Goal: Task Accomplishment & Management: Manage account settings

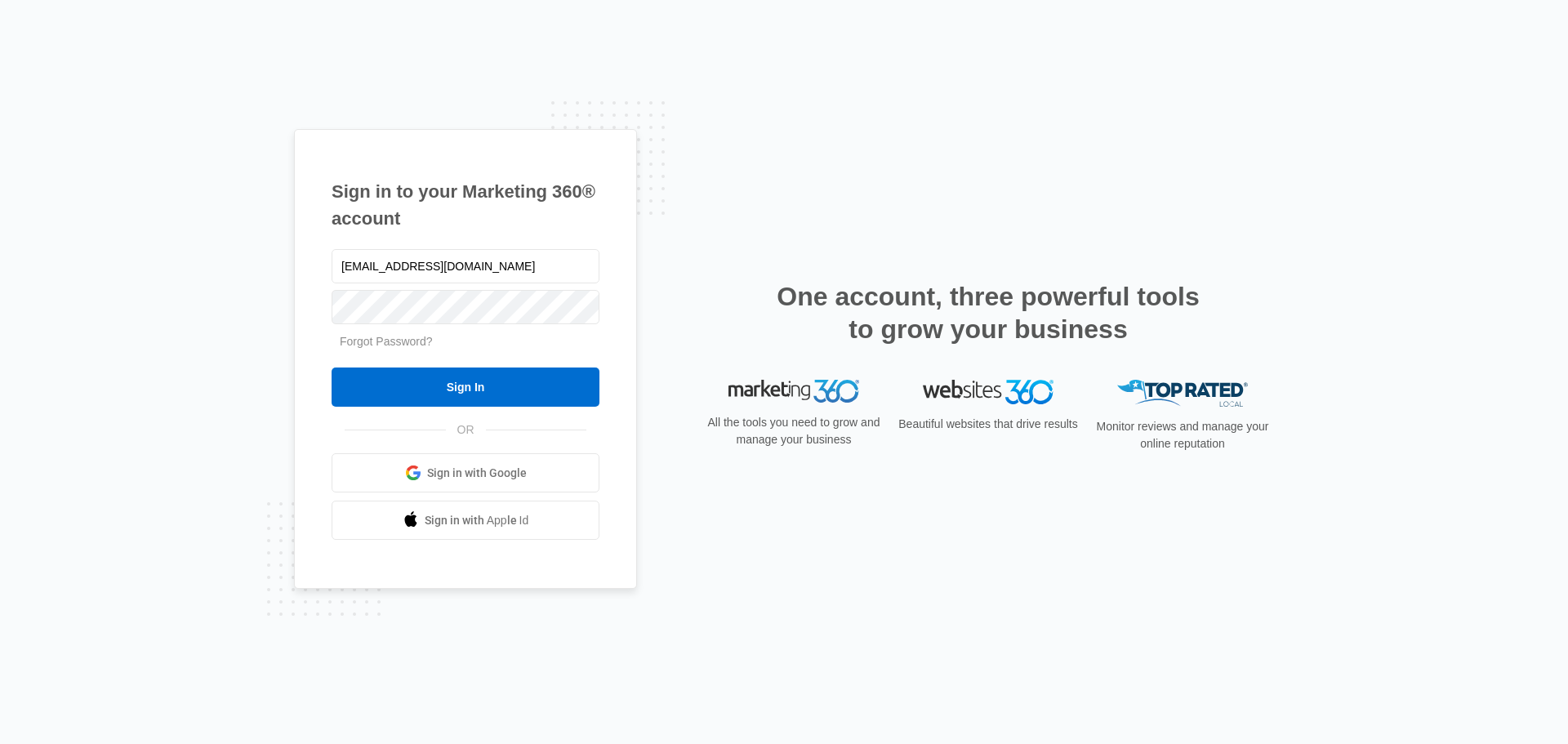
drag, startPoint x: 486, startPoint y: 268, endPoint x: 313, endPoint y: 267, distance: 173.0
click at [313, 267] on div "Sign in to your Marketing 360® account ssmith@fourleafprop.com Forgot Password?…" at bounding box center [466, 359] width 343 height 461
type input "bbanks@fourleafprop.com"
click at [439, 387] on input "Sign In" at bounding box center [466, 387] width 268 height 40
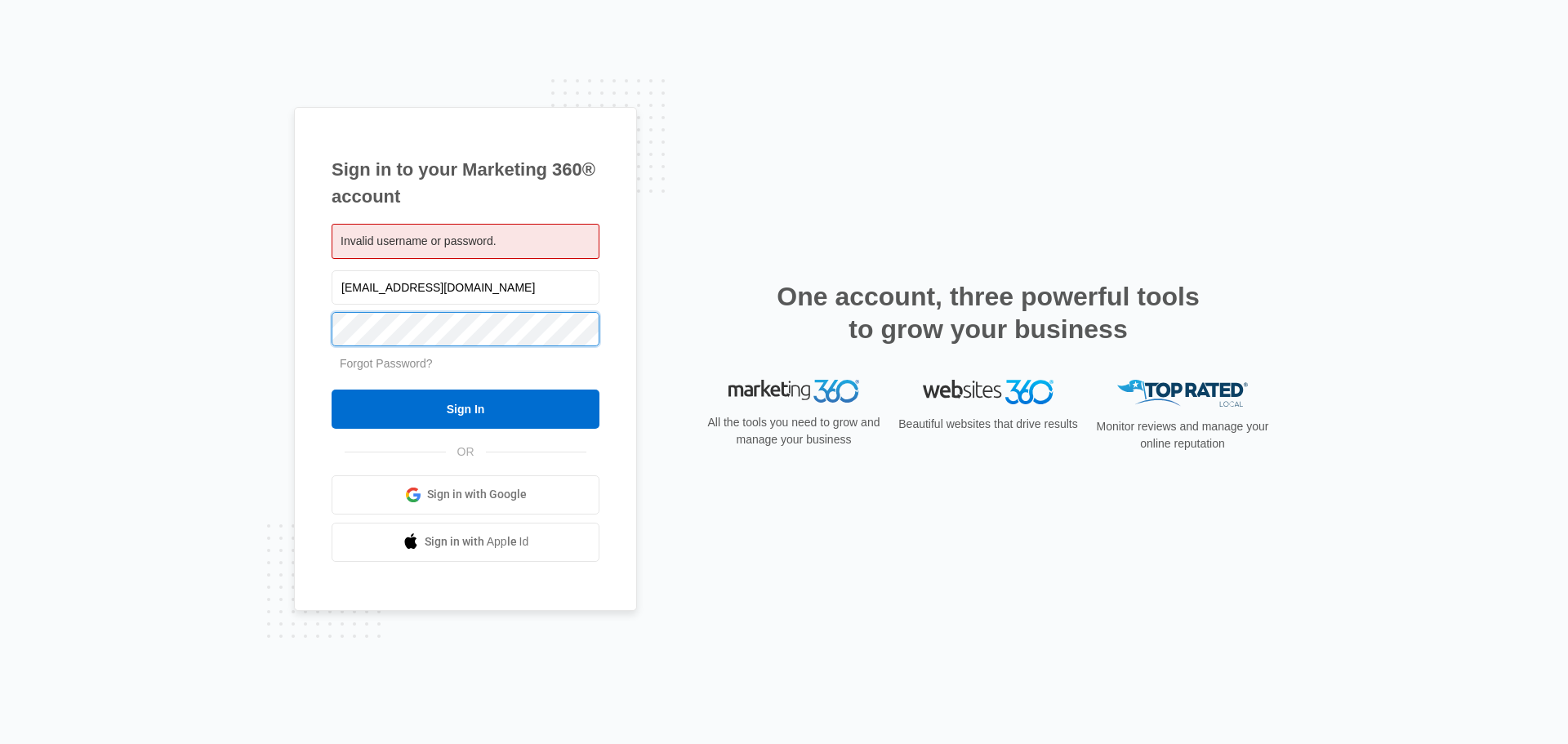
click at [313, 329] on div "Sign in to your Marketing 360® account Invalid username or password. bbanks@fou…" at bounding box center [466, 359] width 343 height 504
click at [332, 389] on input "Sign In" at bounding box center [466, 409] width 268 height 40
